Goal: Task Accomplishment & Management: Manage account settings

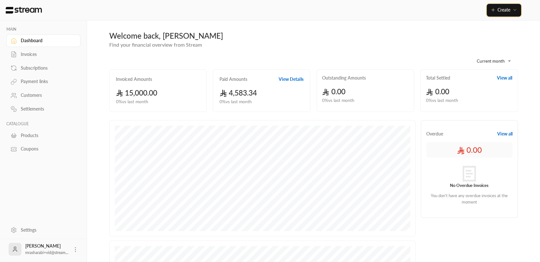
click at [508, 9] on span "Create" at bounding box center [503, 9] width 13 height 5
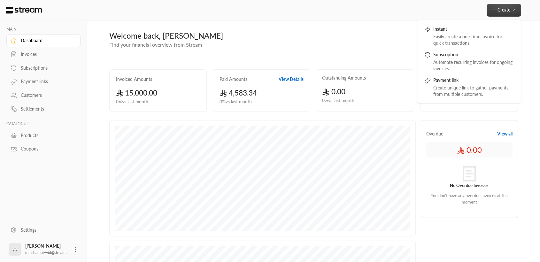
click at [271, 31] on div "Welcome back, Mohammed" at bounding box center [313, 36] width 408 height 10
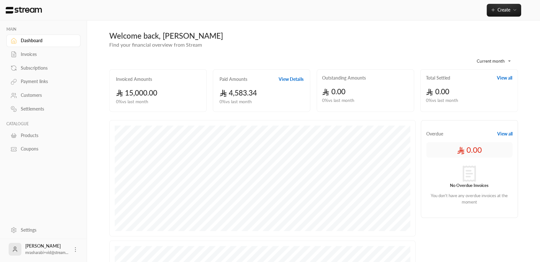
click at [33, 56] on div "Invoices" at bounding box center [47, 54] width 52 height 6
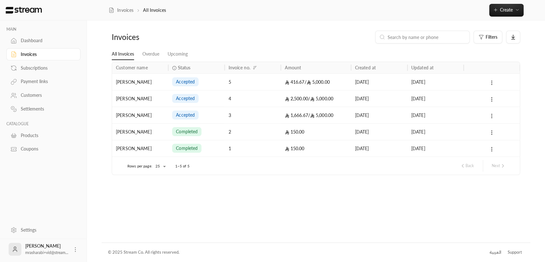
click at [216, 80] on div "accepted" at bounding box center [196, 82] width 49 height 16
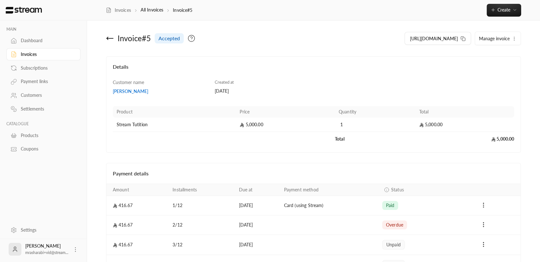
click at [103, 39] on div "Invoice # 5 accepted" at bounding box center [208, 38] width 210 height 15
click at [106, 39] on icon at bounding box center [110, 38] width 8 height 8
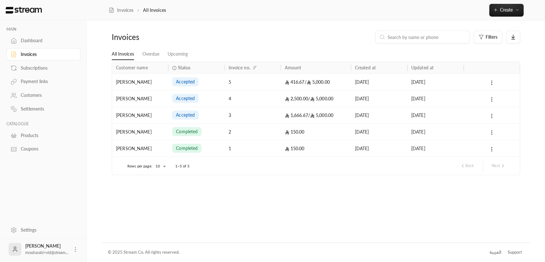
click at [208, 97] on div "accepted" at bounding box center [196, 98] width 49 height 16
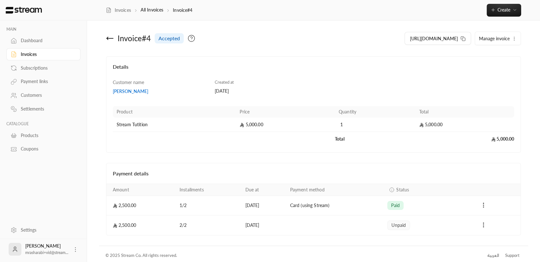
scroll to position [3, 0]
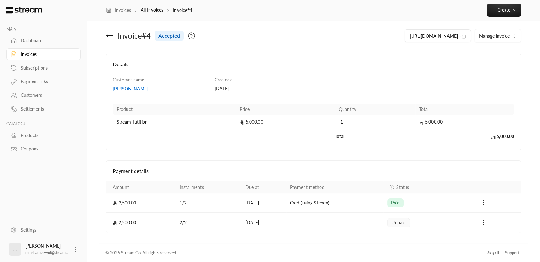
click at [107, 32] on icon at bounding box center [110, 36] width 8 height 8
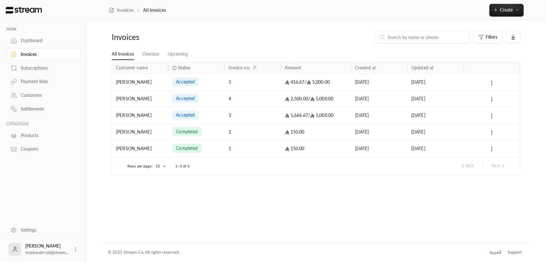
click at [165, 113] on div "[PERSON_NAME]" at bounding box center [140, 115] width 56 height 17
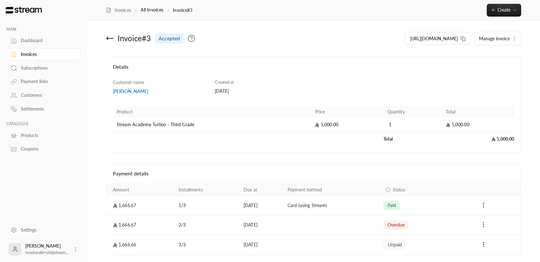
click at [109, 40] on icon at bounding box center [110, 38] width 8 height 8
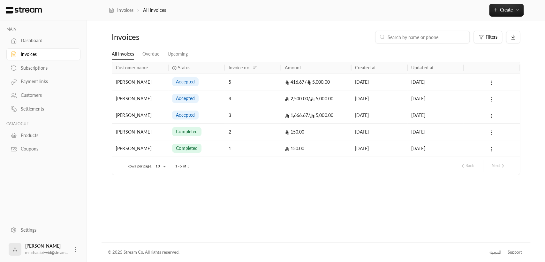
click at [224, 113] on div "accepted" at bounding box center [196, 115] width 56 height 17
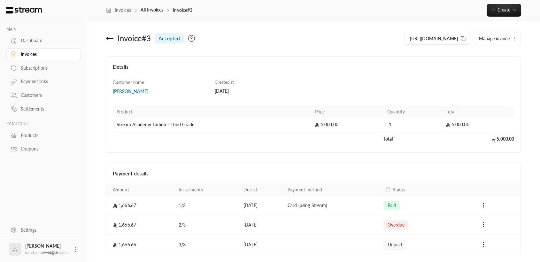
drag, startPoint x: 98, startPoint y: 58, endPoint x: 160, endPoint y: 3, distance: 83.7
click at [98, 58] on div "MAIN Dashboard Invoices Subscriptions Payment links Customers Settlements CATAL…" at bounding box center [270, 142] width 516 height 284
click at [112, 39] on icon at bounding box center [110, 38] width 8 height 8
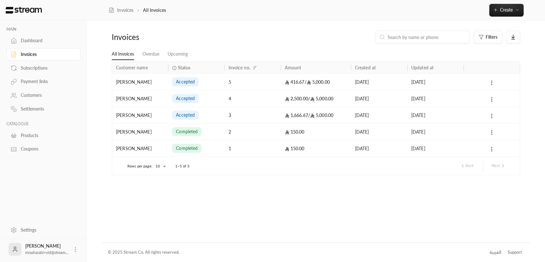
click at [461, 49] on ul "All Invoices Overdue Upcoming" at bounding box center [316, 54] width 408 height 11
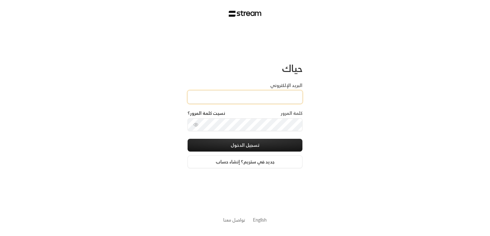
type input "technology+v2@streampay.sa"
click at [196, 125] on circle "toggle password visibility" at bounding box center [195, 124] width 1 height 1
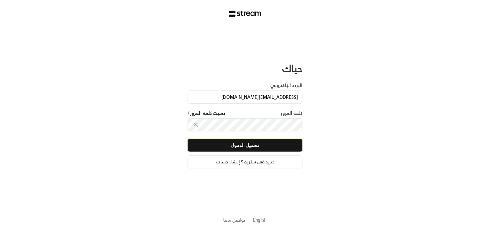
click at [217, 145] on button "تسجيل الدخول" at bounding box center [245, 145] width 115 height 13
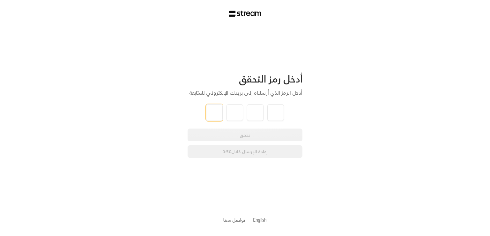
paste input "3"
type input "3"
type input "0"
type input "4"
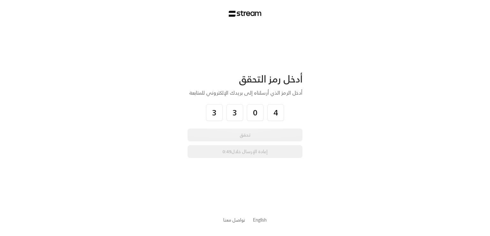
click at [326, 131] on div "أدخل رمز التحقق أدخل الرمز الذي أرسلناه إلى بريدك الإلكتروني للمتابعة 3 3 0 4 ت…" at bounding box center [245, 118] width 490 height 236
